Goal: Entertainment & Leisure: Consume media (video, audio)

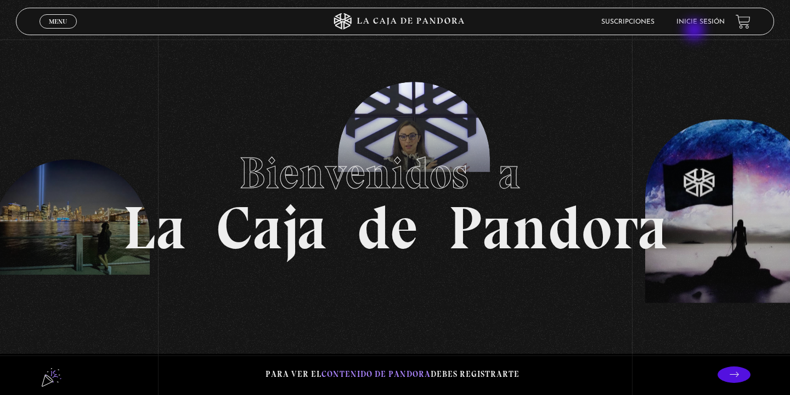
click at [696, 31] on header "Menu Cerrar Suscripciones Inicie sesión" at bounding box center [395, 21] width 758 height 27
click at [700, 23] on link "Inicie sesión" at bounding box center [701, 22] width 48 height 7
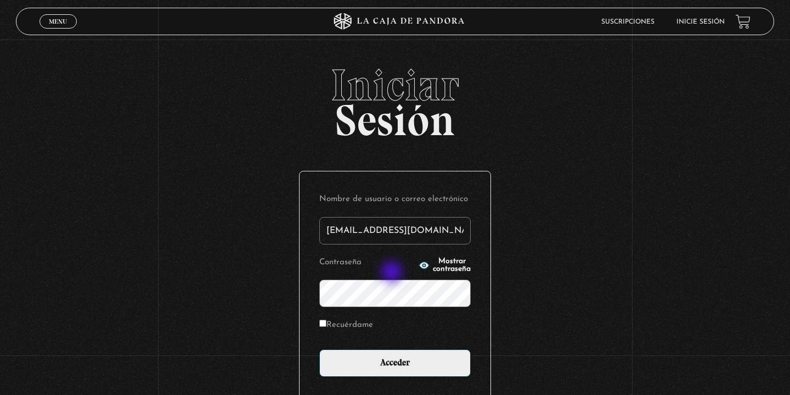
type input "[EMAIL_ADDRESS][DOMAIN_NAME]"
click at [326, 328] on label "Recuérdame" at bounding box center [346, 325] width 54 height 17
click at [326, 326] on input "Recuérdame" at bounding box center [322, 322] width 7 height 7
checkbox input "true"
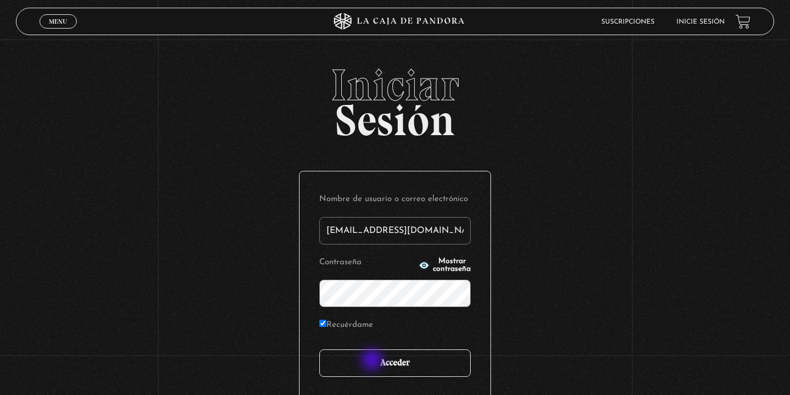
click at [373, 361] on input "Acceder" at bounding box center [394, 362] width 151 height 27
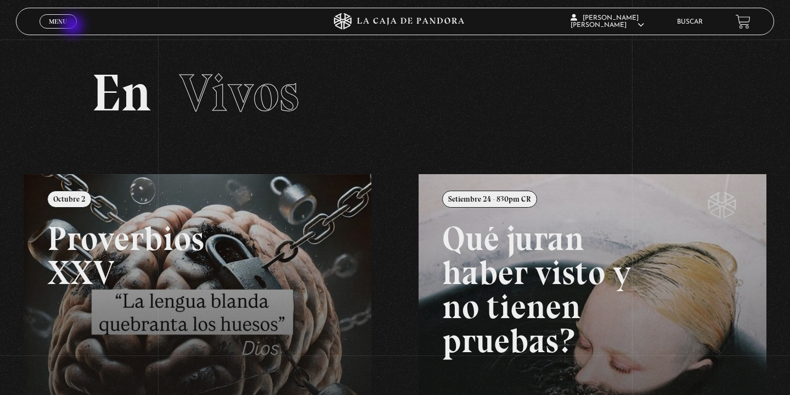
click at [58, 23] on span "Menu" at bounding box center [58, 21] width 18 height 7
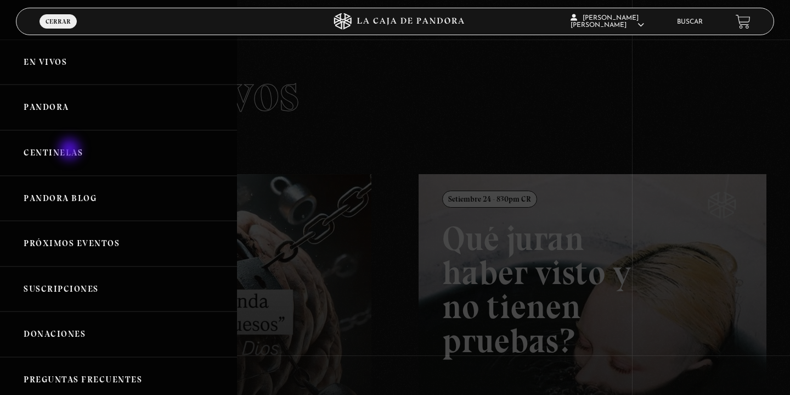
click at [71, 150] on link "Centinelas" at bounding box center [118, 153] width 237 height 46
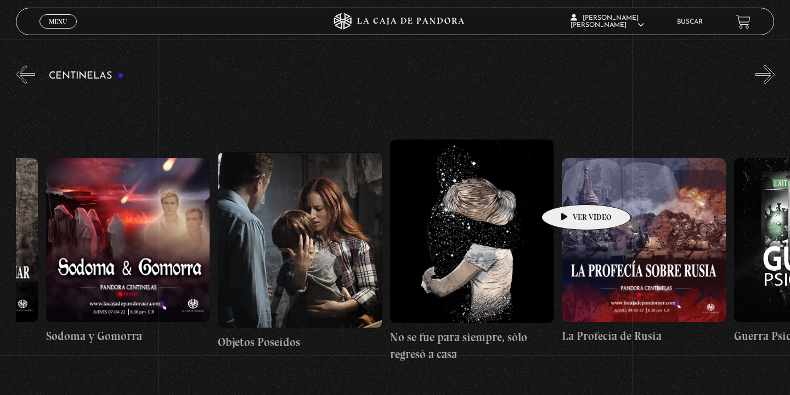
scroll to position [0, 12127]
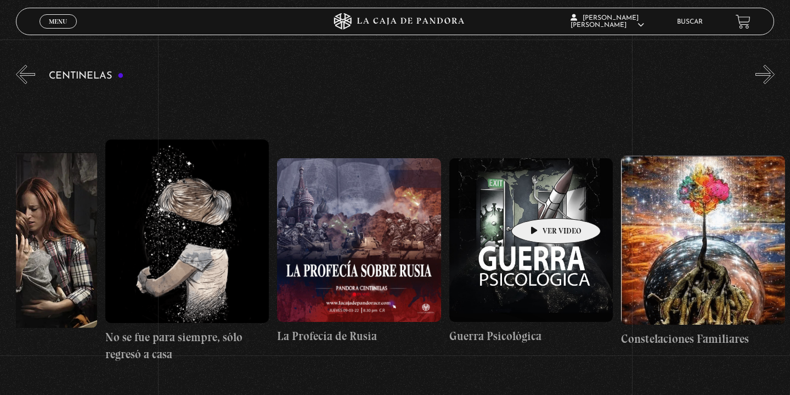
click at [539, 201] on figure at bounding box center [531, 240] width 164 height 164
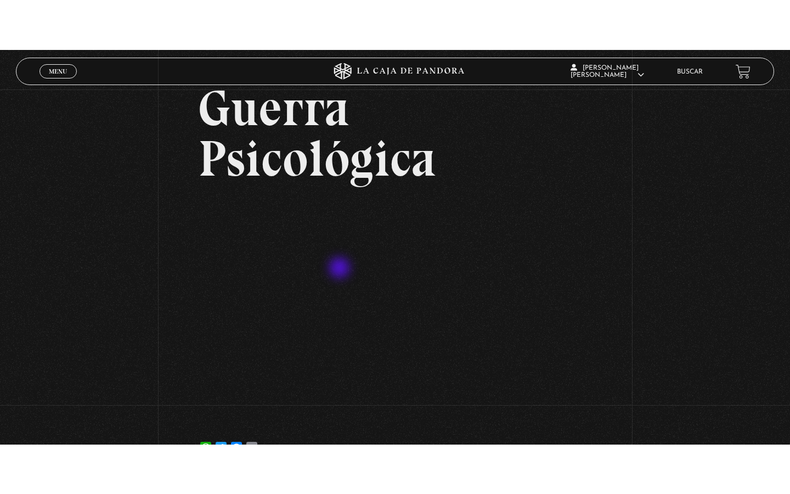
scroll to position [71, 0]
